Goal: Navigation & Orientation: Find specific page/section

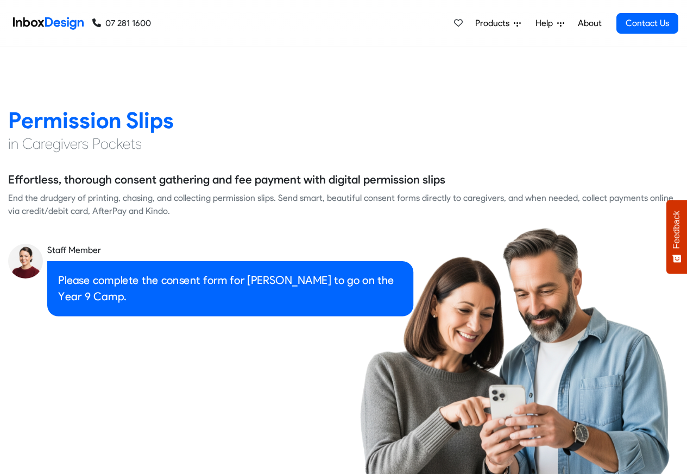
scroll to position [1500, 0]
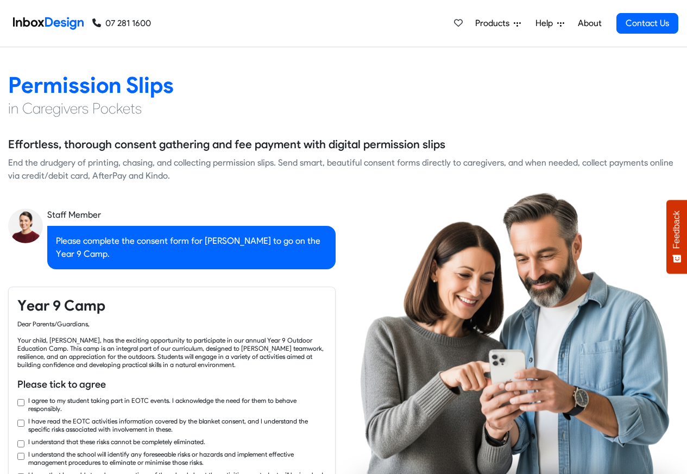
checkbox input "true"
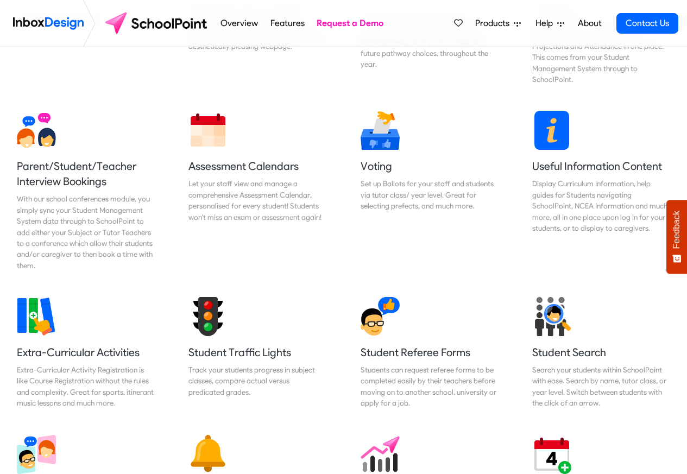
scroll to position [326, 0]
